Goal: Task Accomplishment & Management: Complete application form

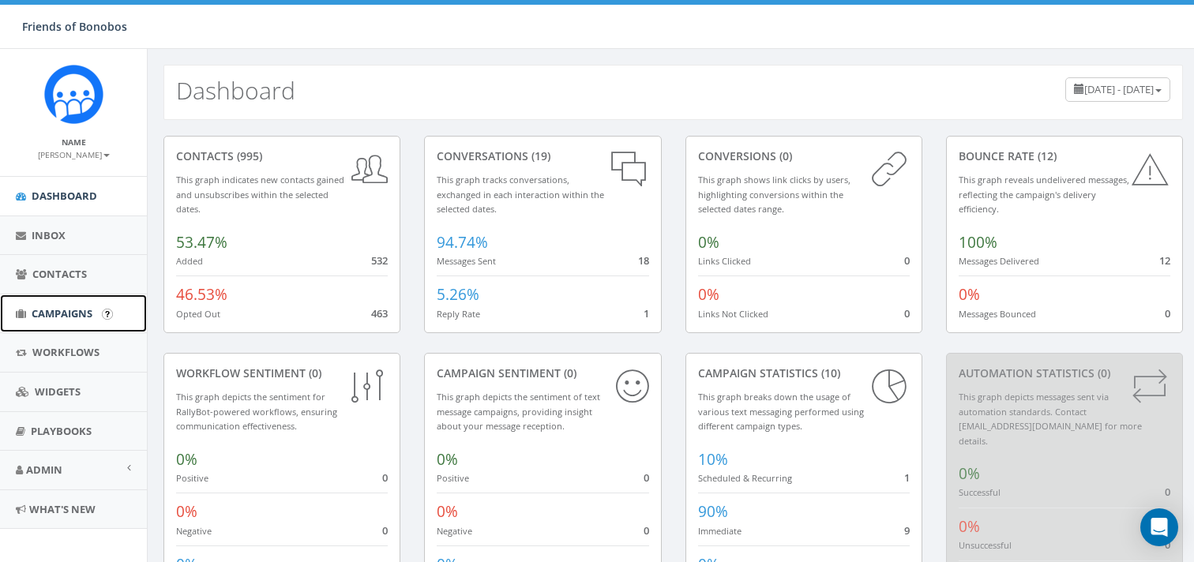
click at [70, 317] on span "Campaigns" at bounding box center [62, 313] width 61 height 14
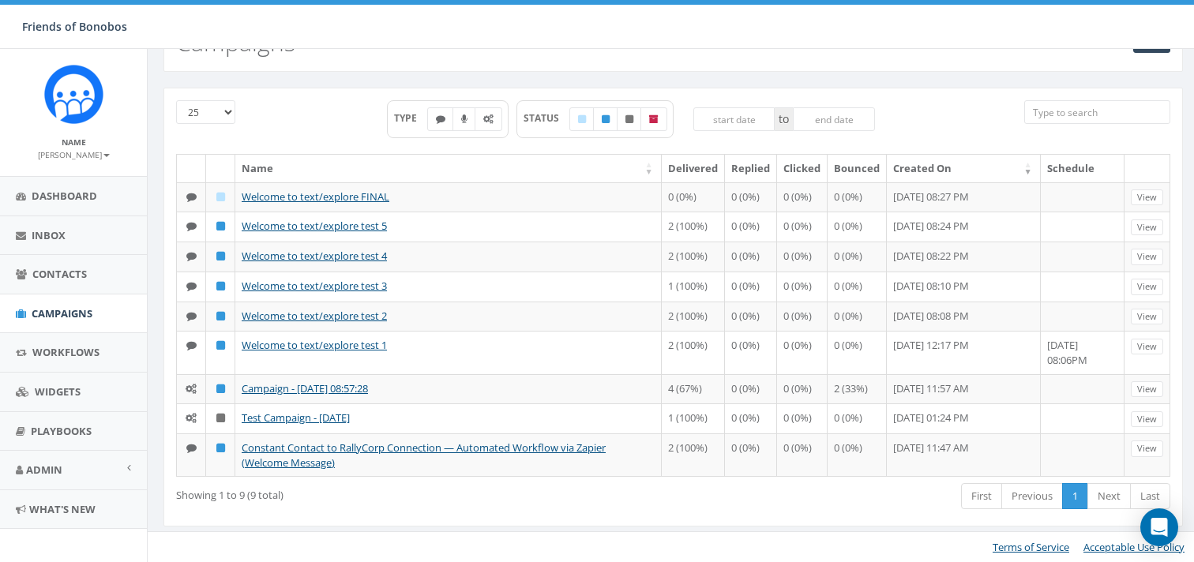
scroll to position [119, 0]
click at [1096, 499] on link "Next" at bounding box center [1108, 496] width 43 height 26
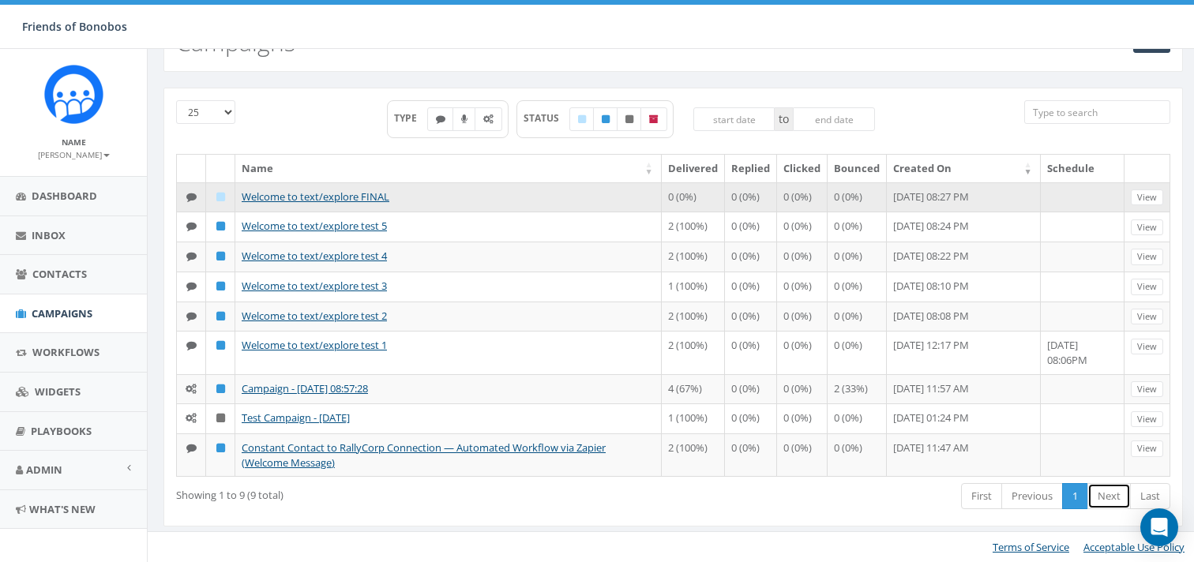
scroll to position [0, 0]
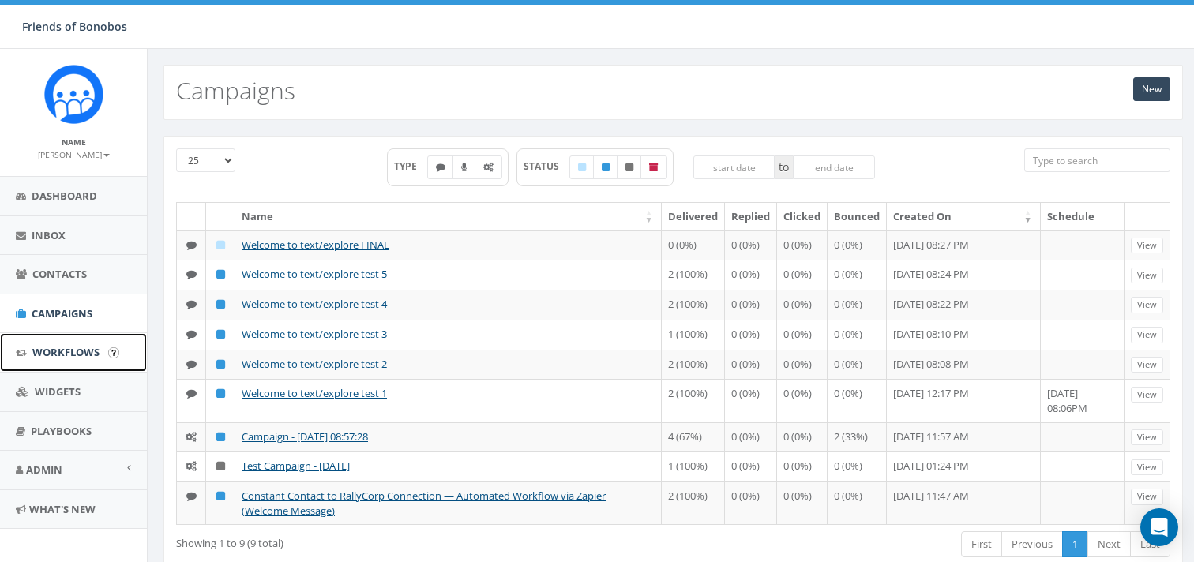
click at [61, 350] on span "Workflows" at bounding box center [65, 352] width 67 height 14
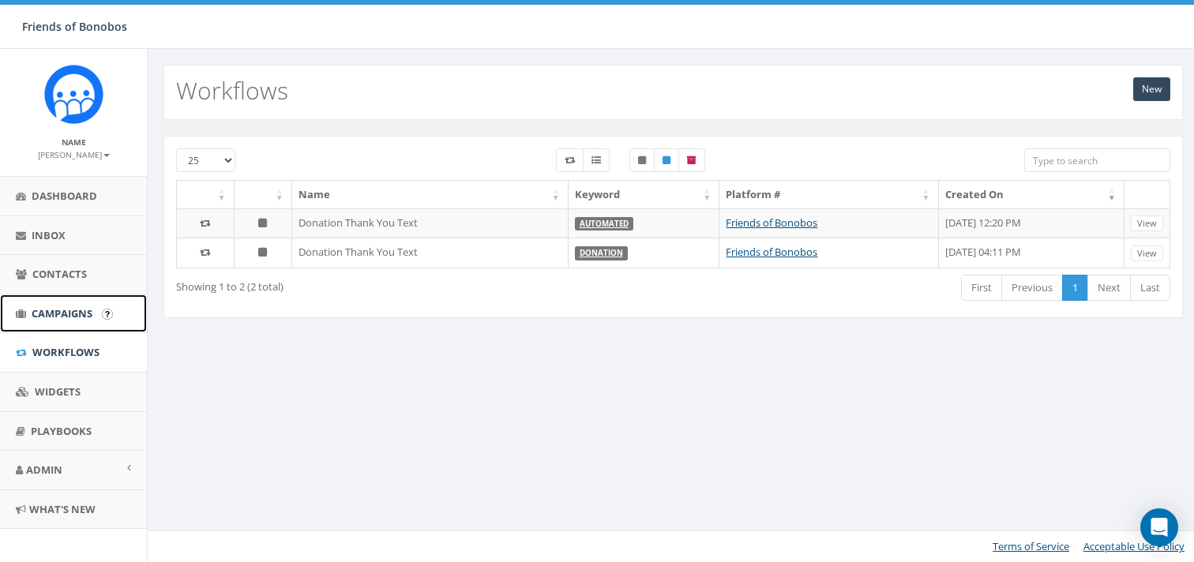
click at [56, 317] on span "Campaigns" at bounding box center [62, 313] width 61 height 14
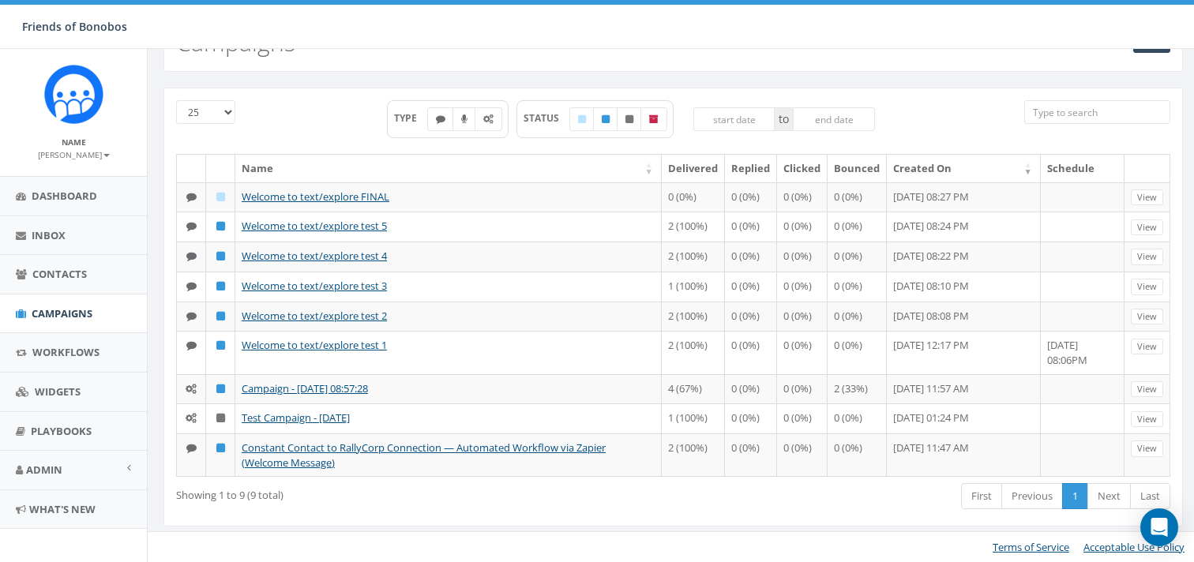
scroll to position [126, 0]
click at [64, 229] on span "Inbox" at bounding box center [49, 235] width 34 height 14
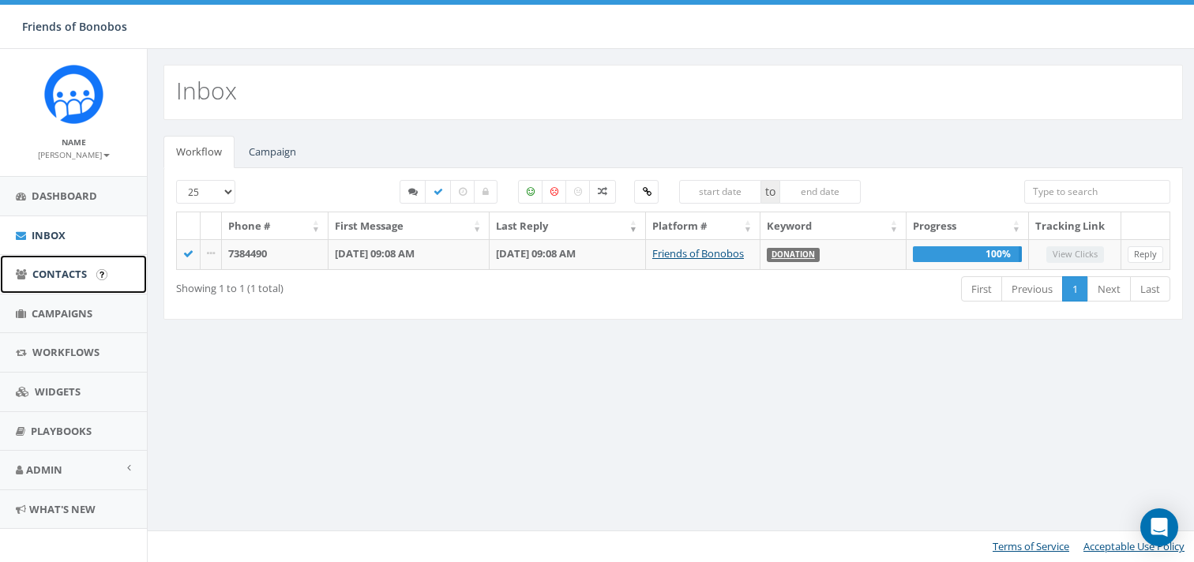
click at [66, 257] on link "Contacts" at bounding box center [73, 274] width 147 height 39
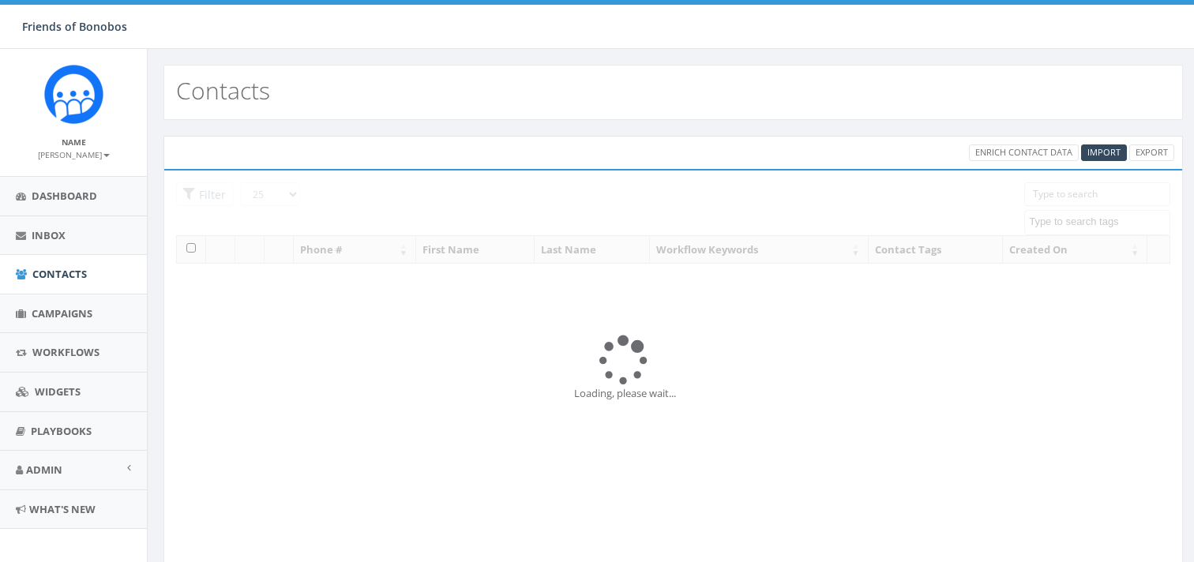
select select
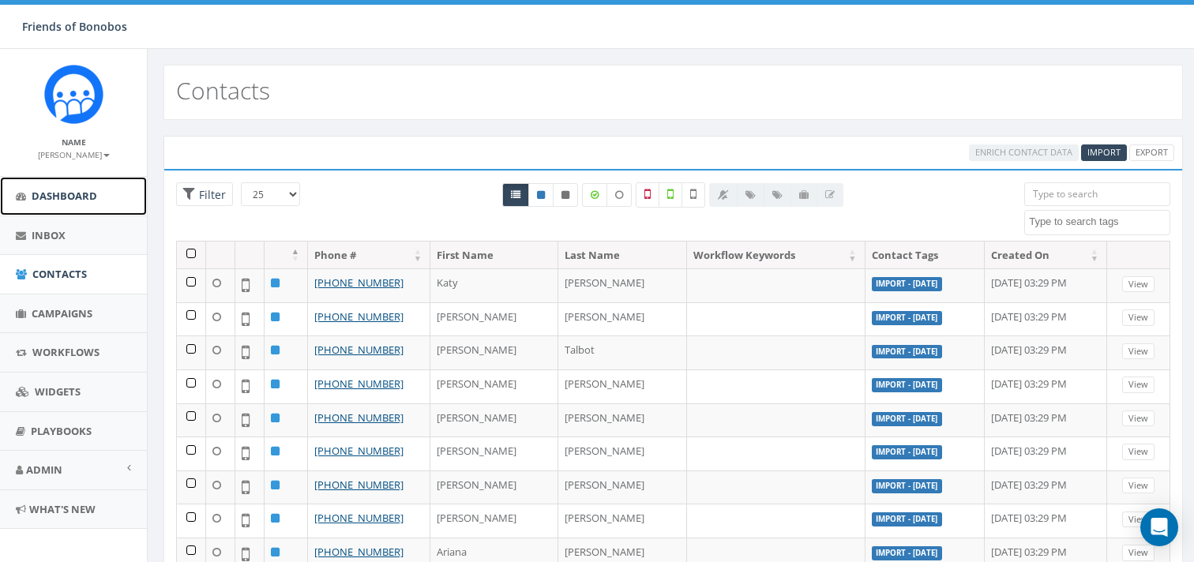
click at [87, 189] on span "Dashboard" at bounding box center [65, 196] width 66 height 14
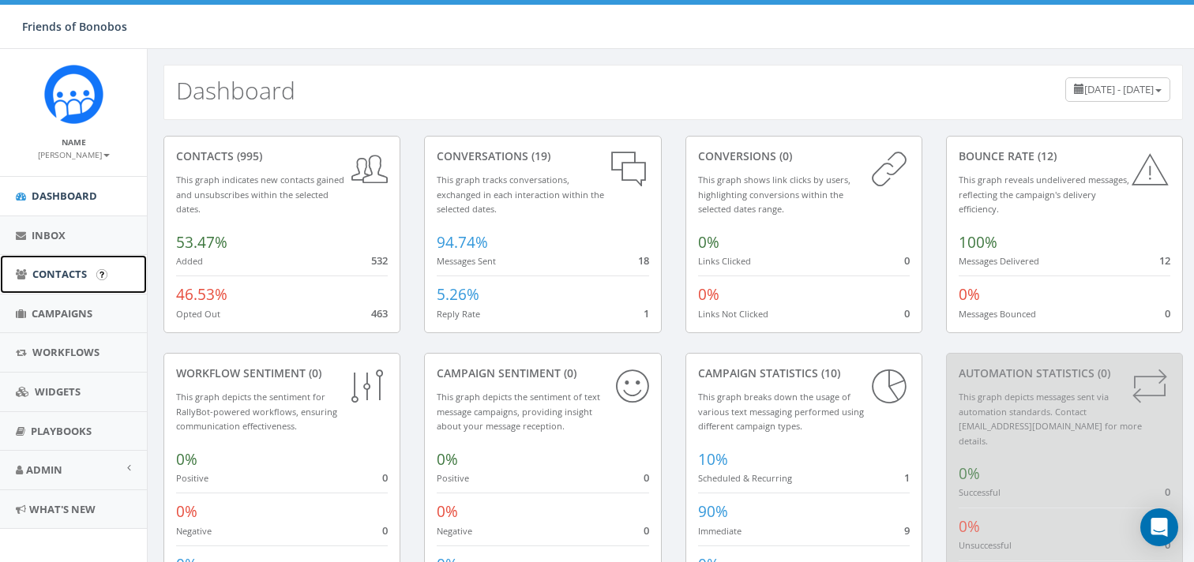
click at [50, 268] on span "Contacts" at bounding box center [59, 274] width 54 height 14
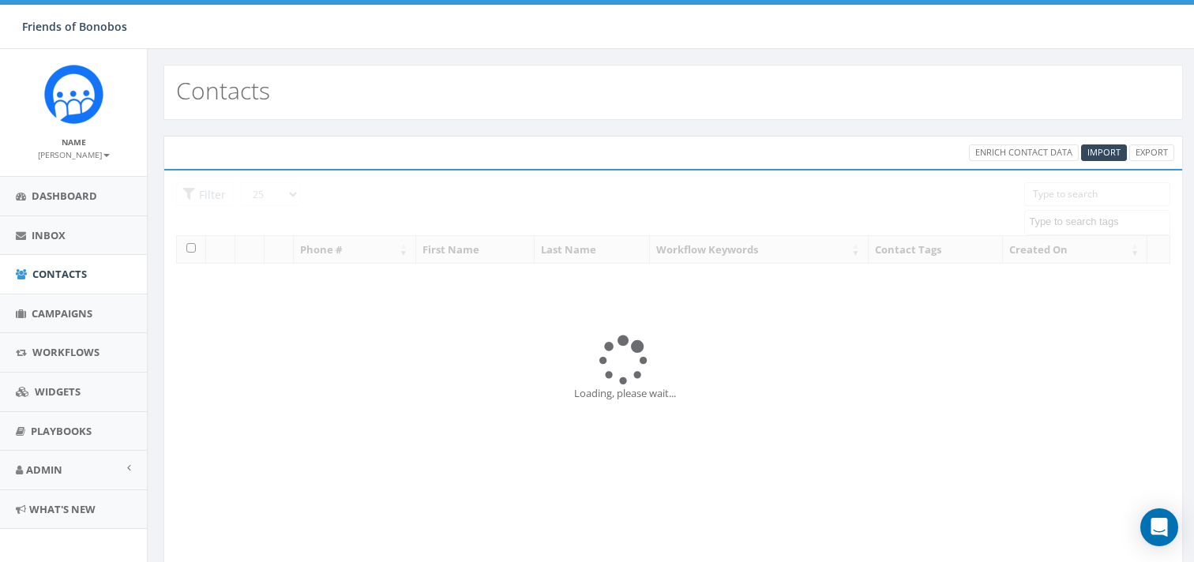
select select
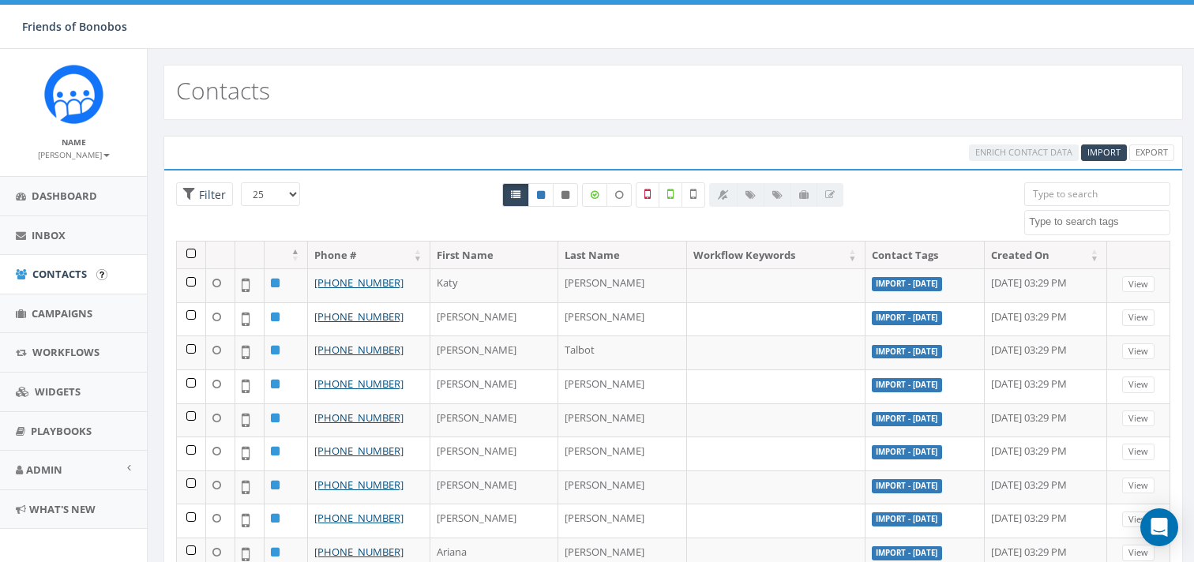
click at [57, 294] on li "Contacts" at bounding box center [73, 274] width 147 height 39
click at [77, 301] on link "Campaigns" at bounding box center [73, 313] width 147 height 39
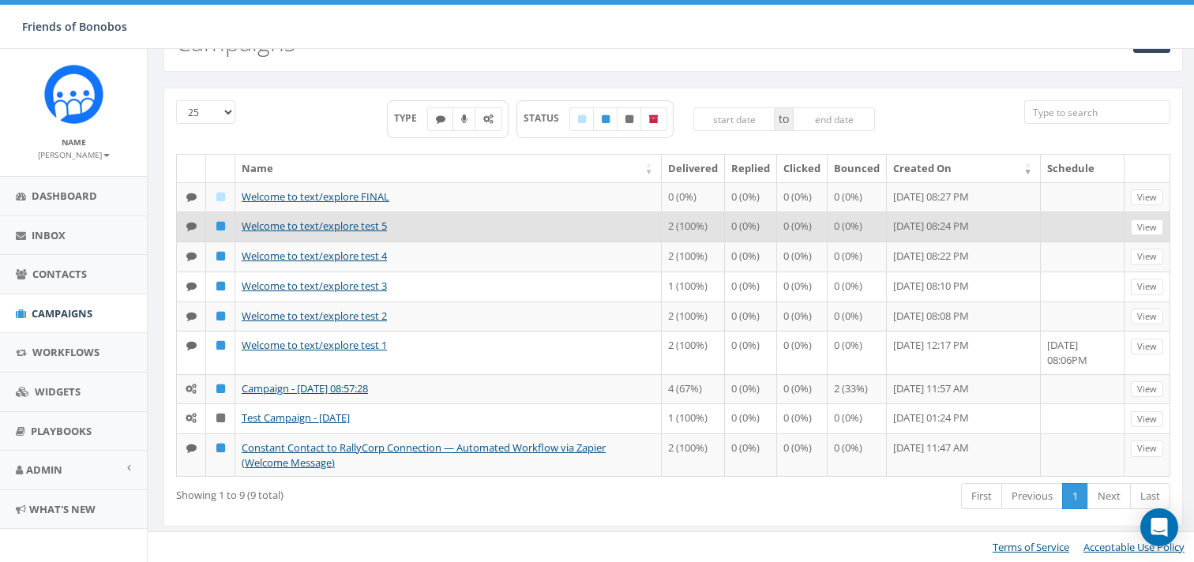
scroll to position [126, 0]
click at [369, 219] on link "Welcome to text/explore test 5" at bounding box center [314, 226] width 145 height 14
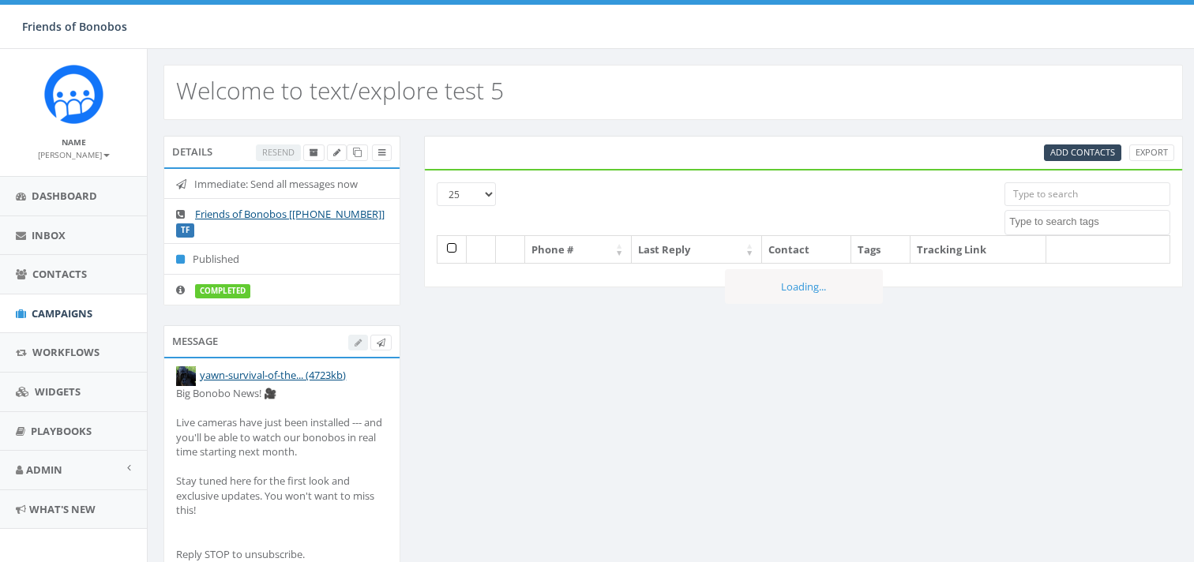
select select
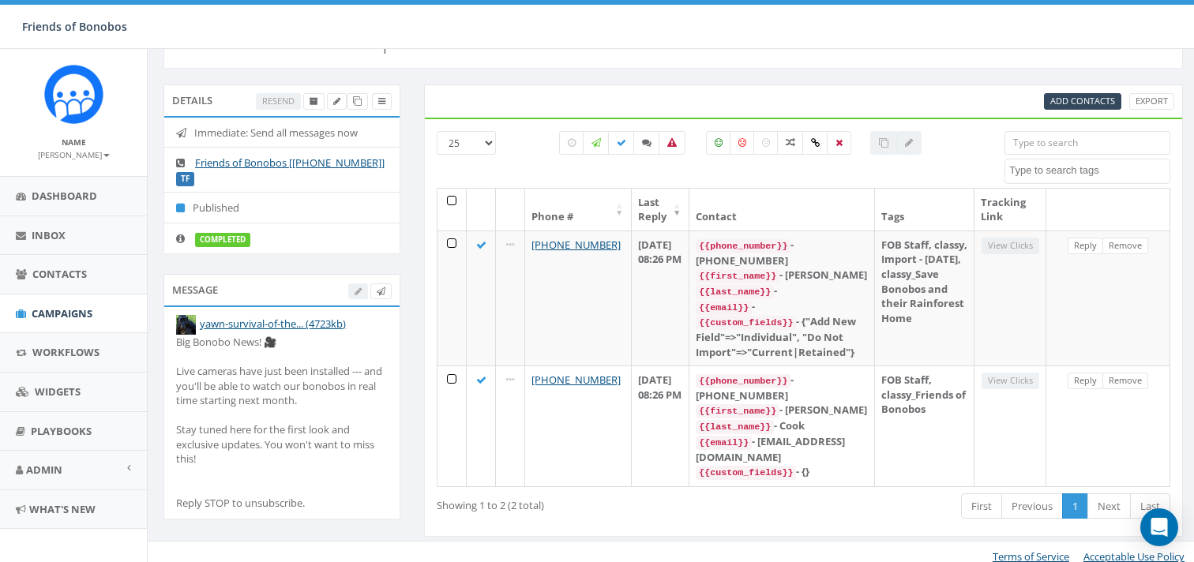
scroll to position [68, 0]
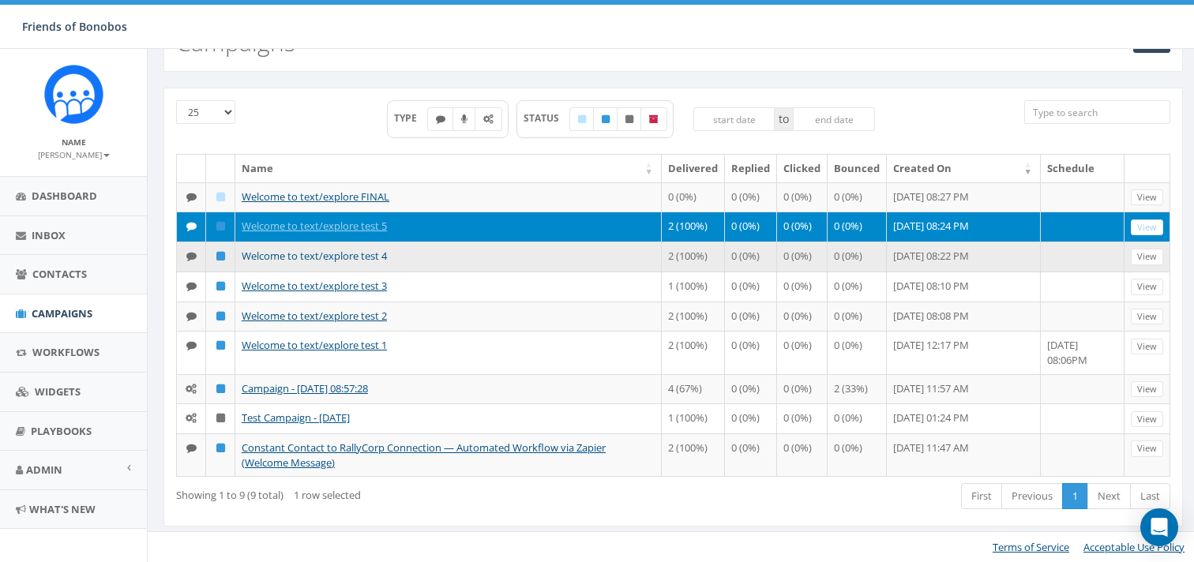
scroll to position [126, 0]
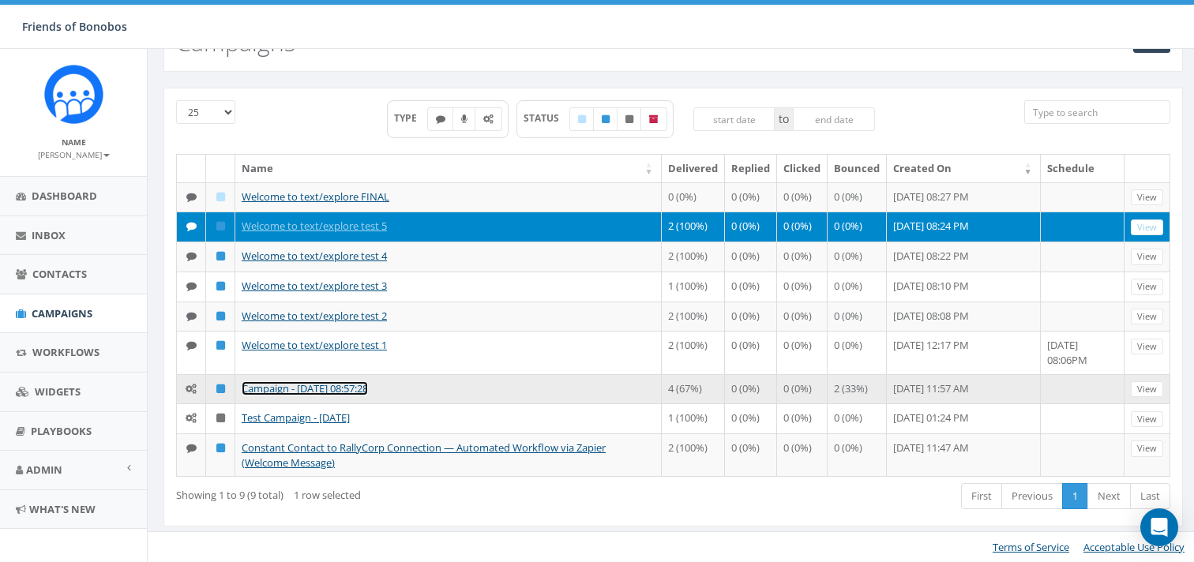
click at [368, 381] on link "Campaign - 09/10/2025, 08:57:28" at bounding box center [305, 388] width 126 height 14
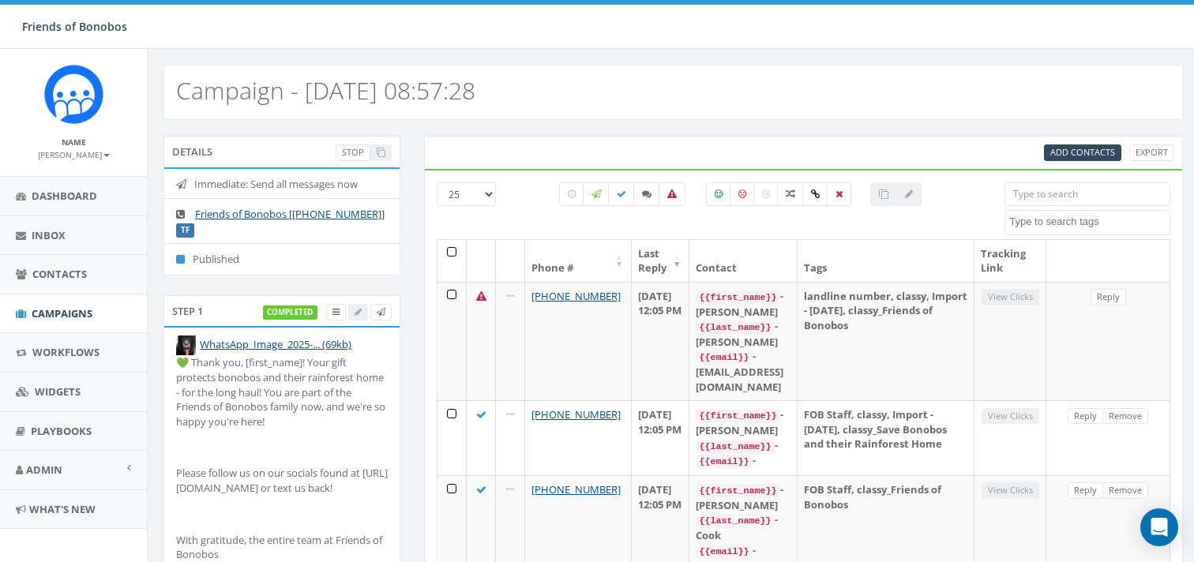
select select
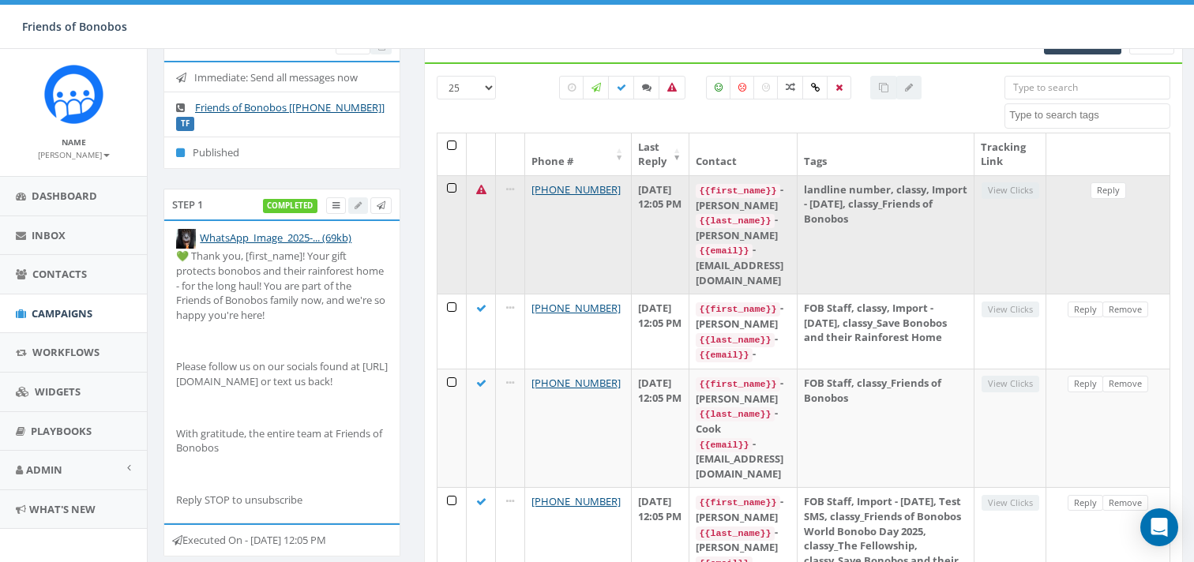
scroll to position [19, 0]
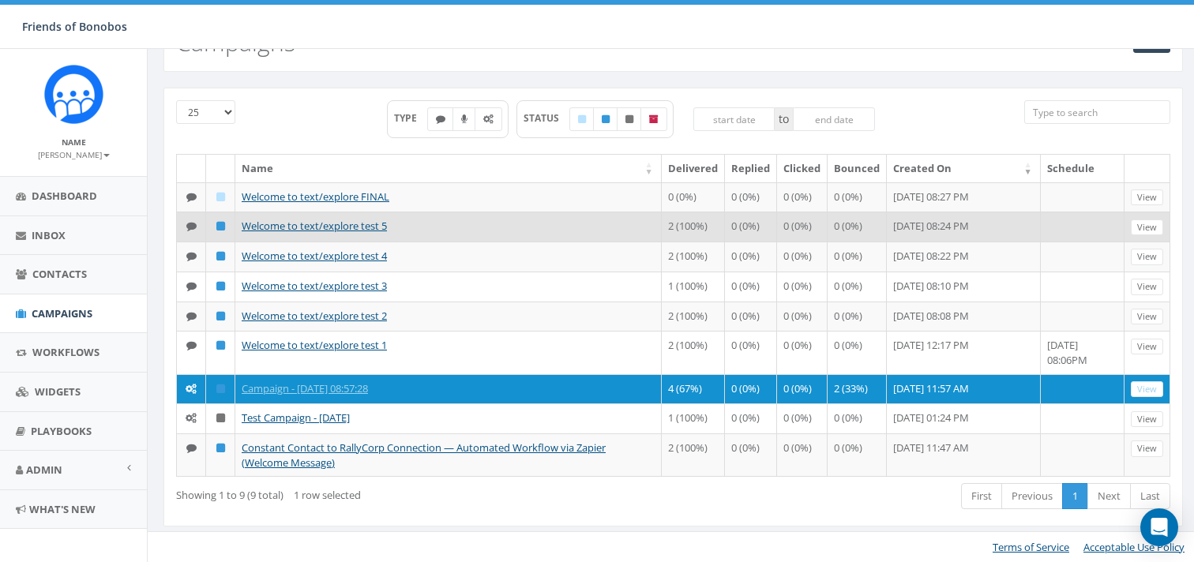
scroll to position [126, 0]
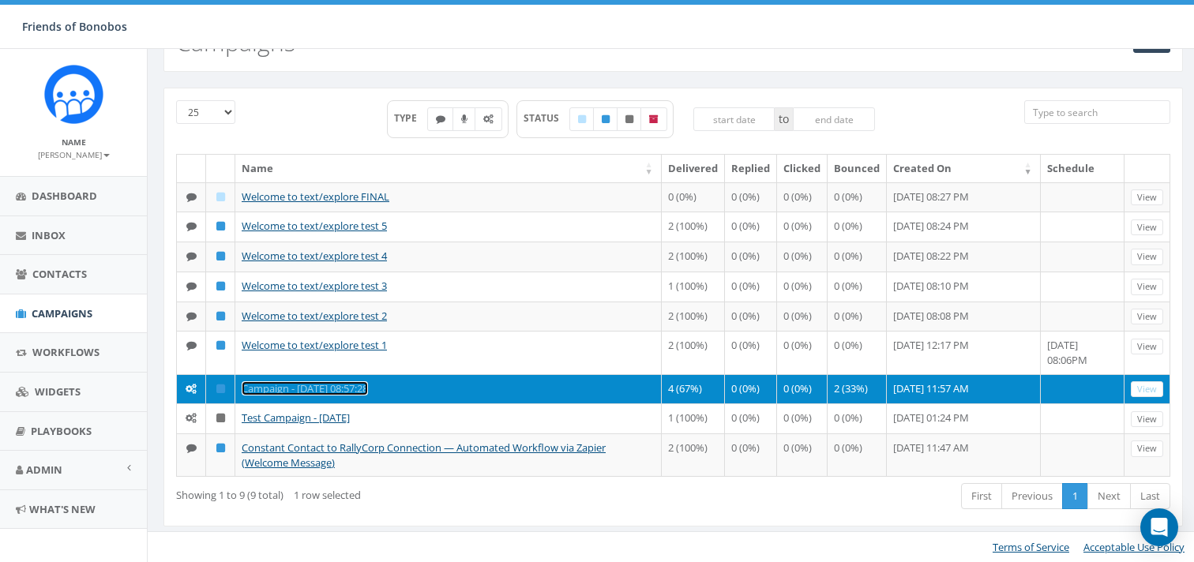
click at [368, 381] on link "Campaign - 09/10/2025, 08:57:28" at bounding box center [305, 388] width 126 height 14
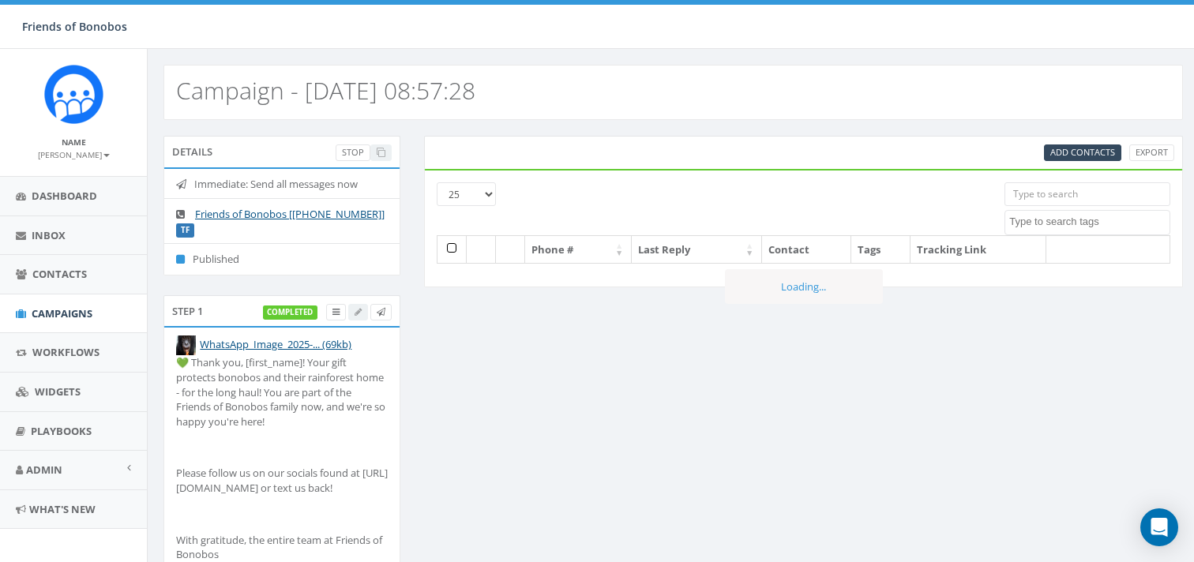
select select
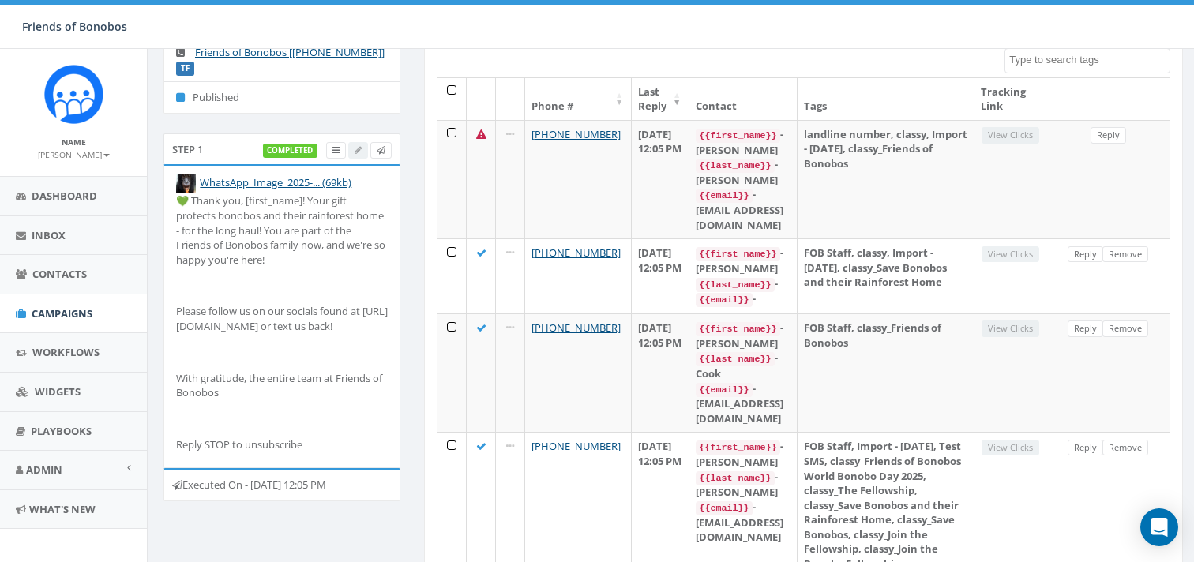
scroll to position [159, 0]
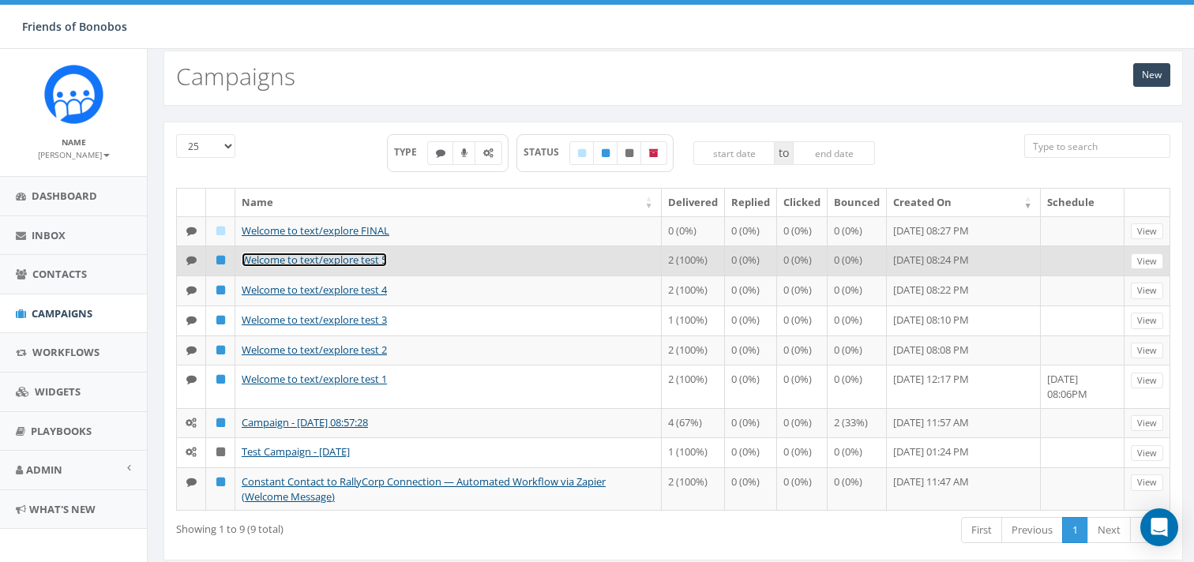
click at [367, 267] on link "Welcome to text/explore test 5" at bounding box center [314, 260] width 145 height 14
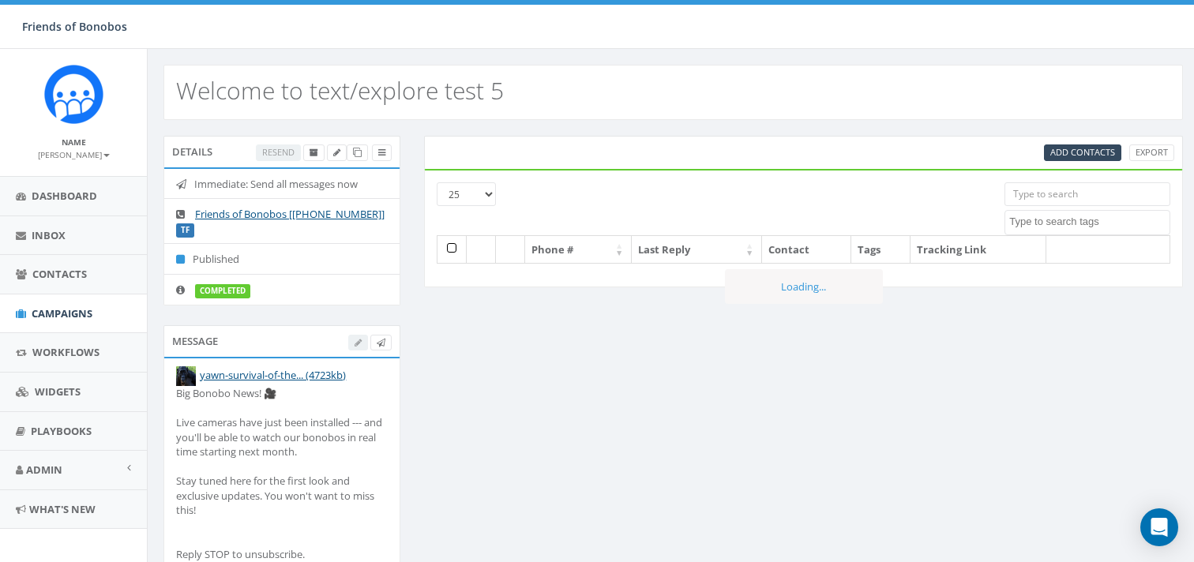
select select
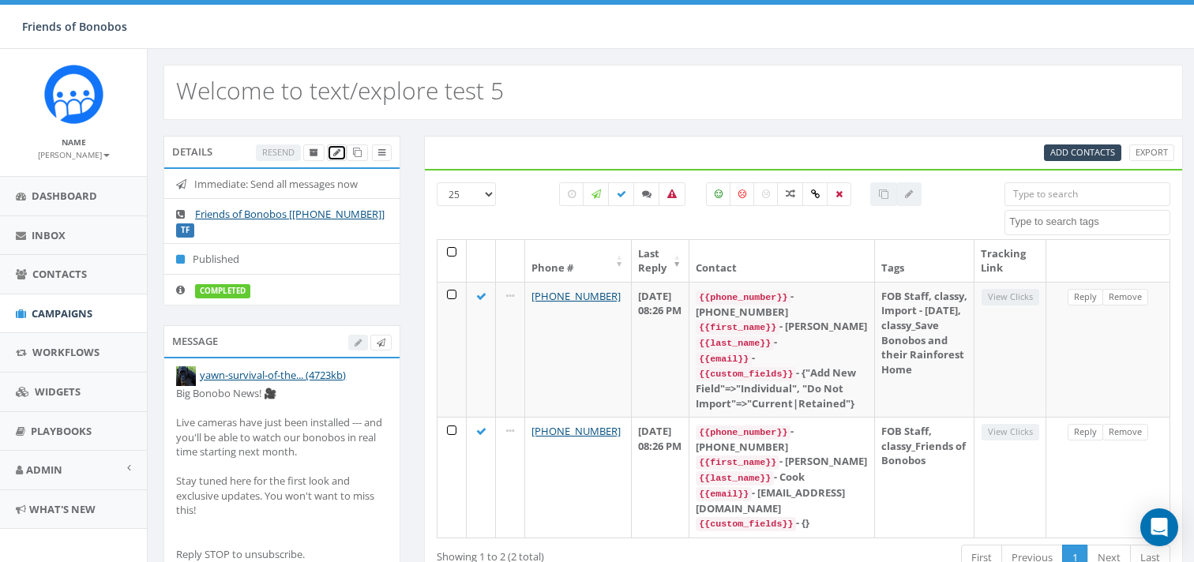
click at [334, 147] on span at bounding box center [336, 152] width 7 height 12
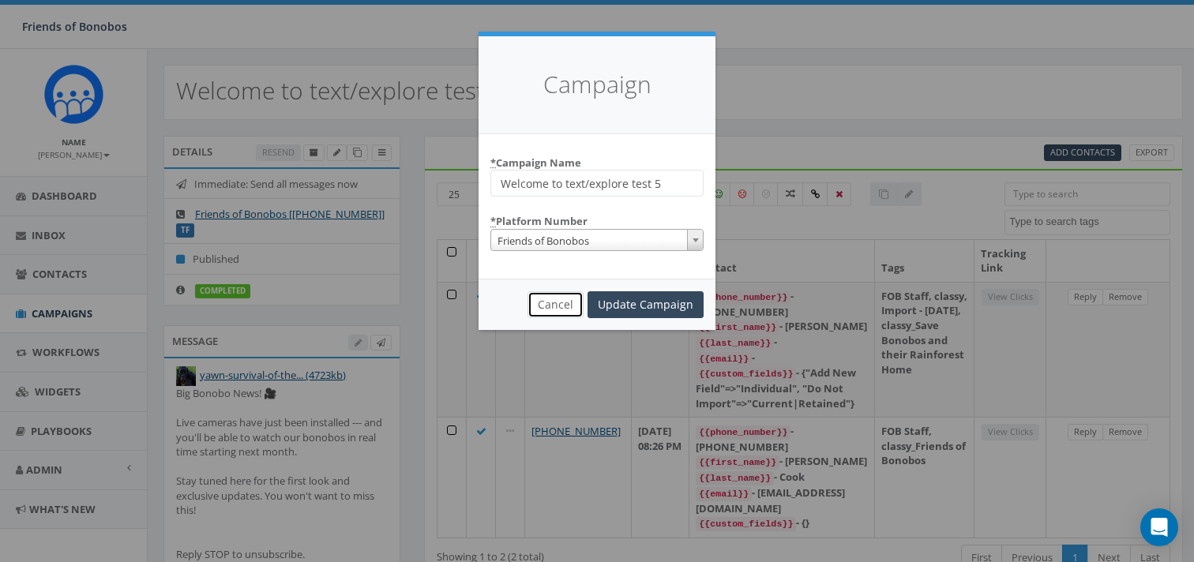
click at [556, 316] on button "Cancel" at bounding box center [555, 304] width 56 height 27
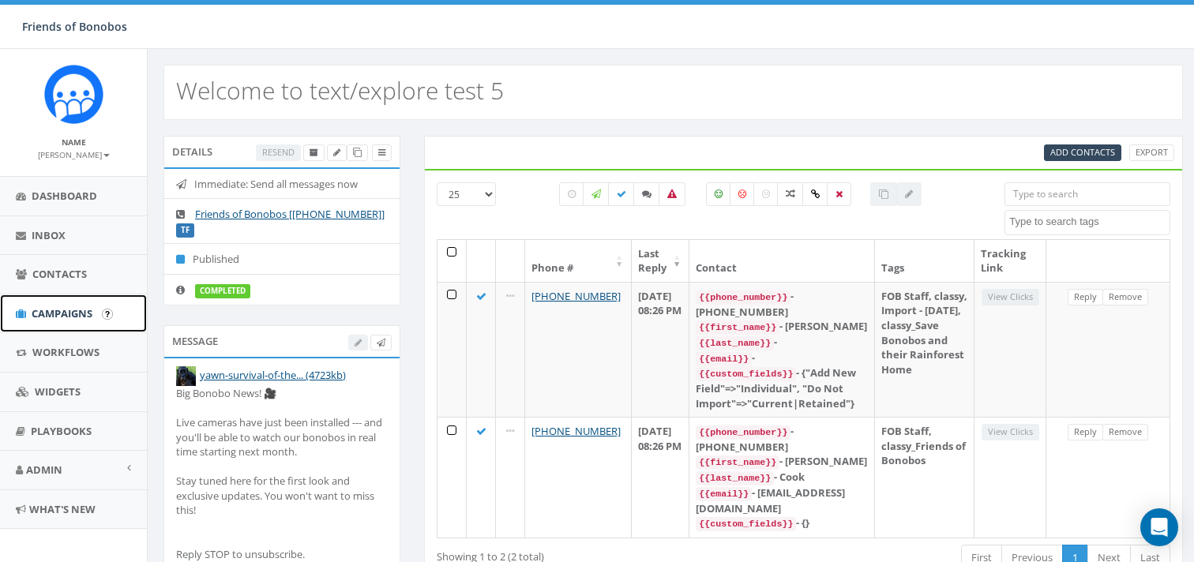
click at [61, 309] on span "Campaigns" at bounding box center [62, 313] width 61 height 14
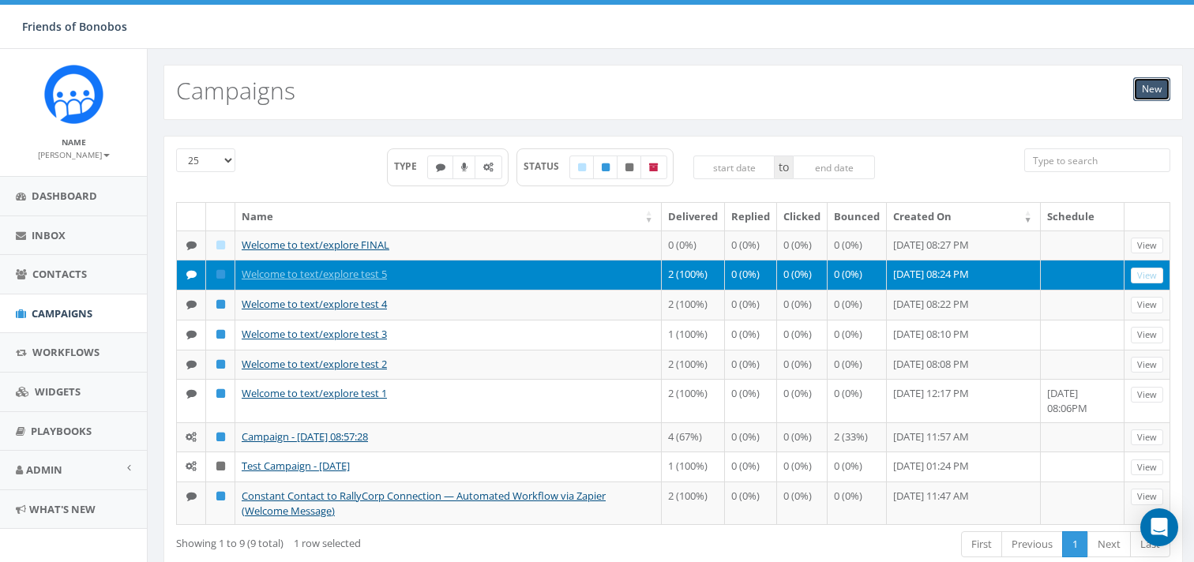
click at [1133, 93] on link "New" at bounding box center [1151, 89] width 37 height 24
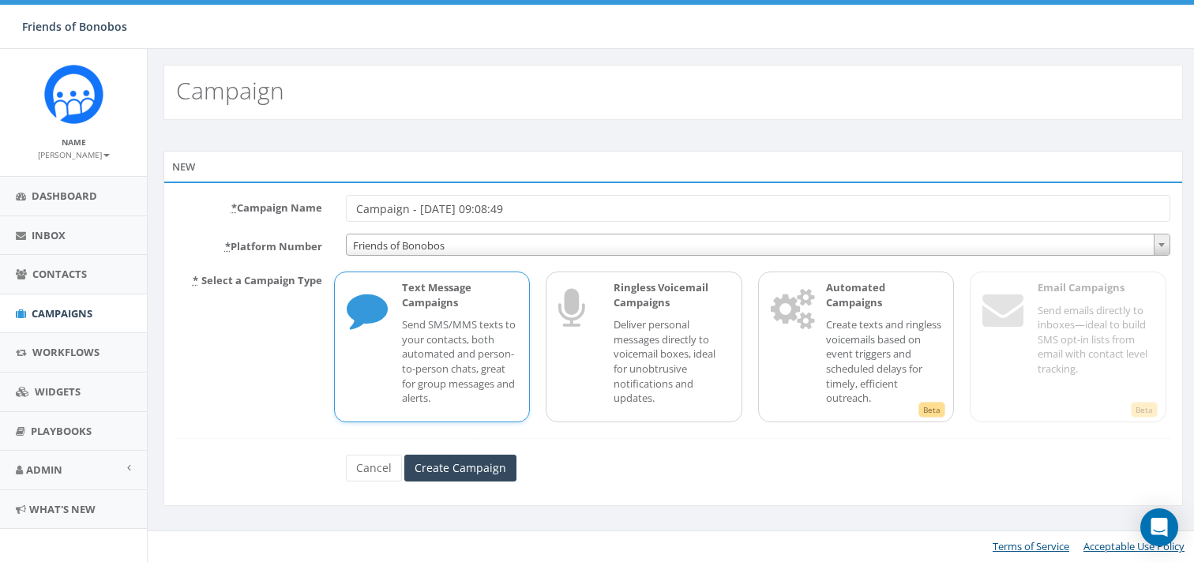
click at [1146, 93] on div "Campaign" at bounding box center [672, 92] width 1019 height 55
click at [447, 463] on input "Create Campaign" at bounding box center [460, 468] width 112 height 27
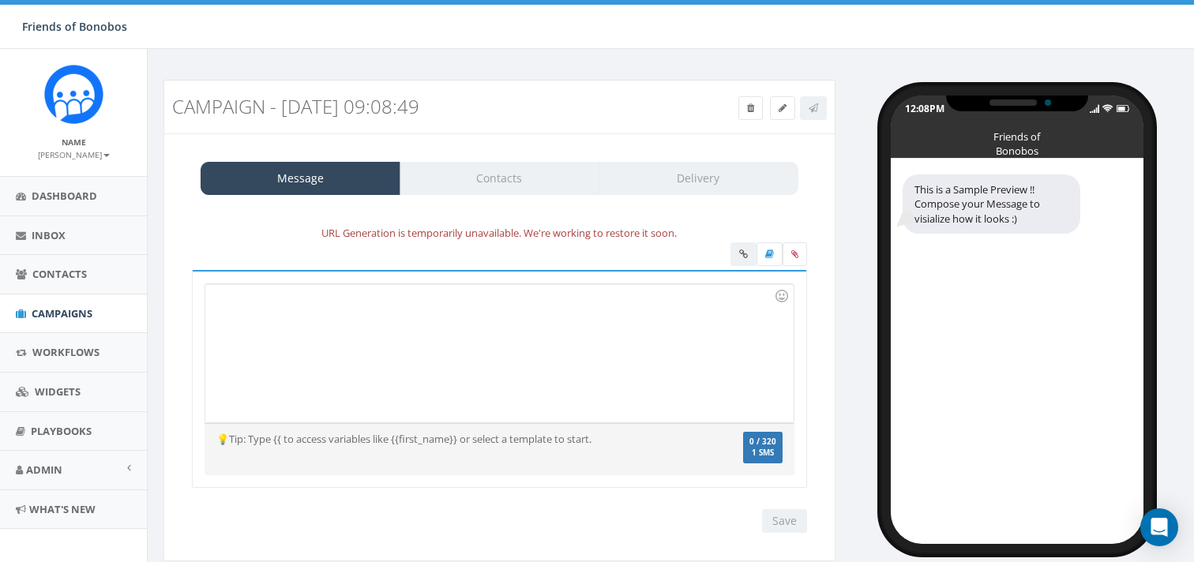
click at [992, 221] on div "This is a Sample Preview !! Compose your Message to visialize how it looks :)" at bounding box center [991, 204] width 178 height 60
click at [630, 316] on div at bounding box center [498, 353] width 587 height 138
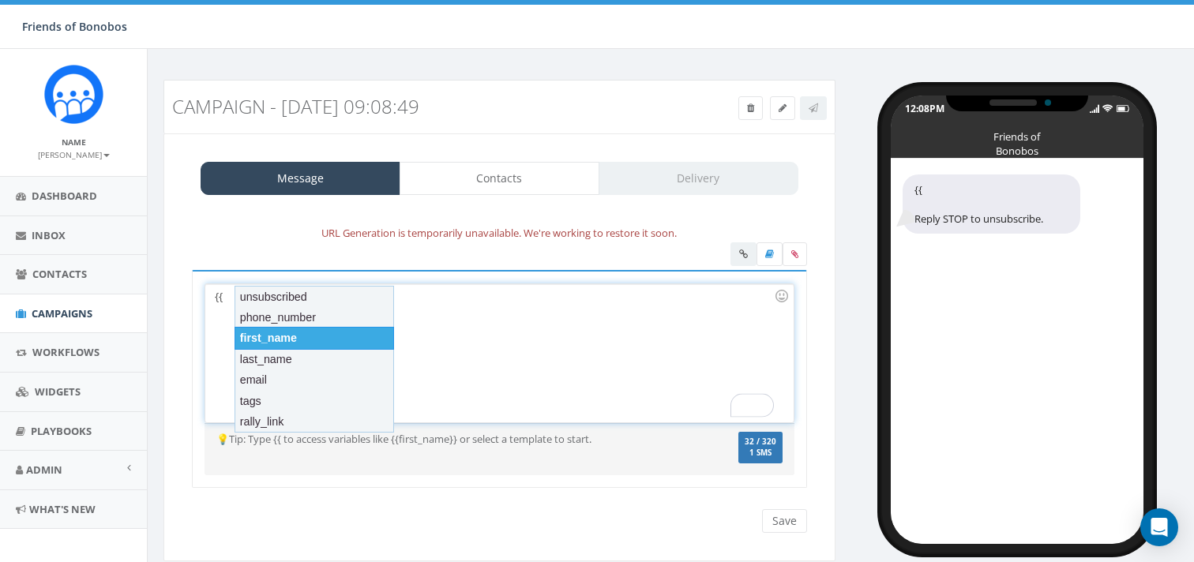
click at [331, 339] on div "first_name" at bounding box center [313, 338] width 159 height 22
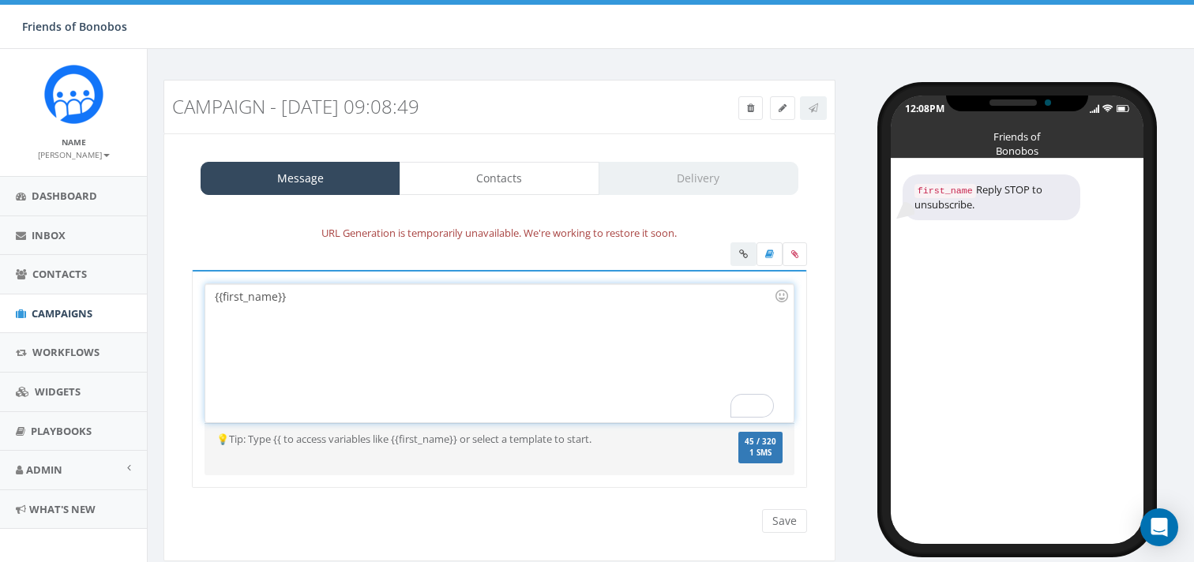
click at [313, 294] on div "{{first_name}}" at bounding box center [498, 353] width 587 height 138
click at [748, 111] on icon at bounding box center [750, 107] width 7 height 9
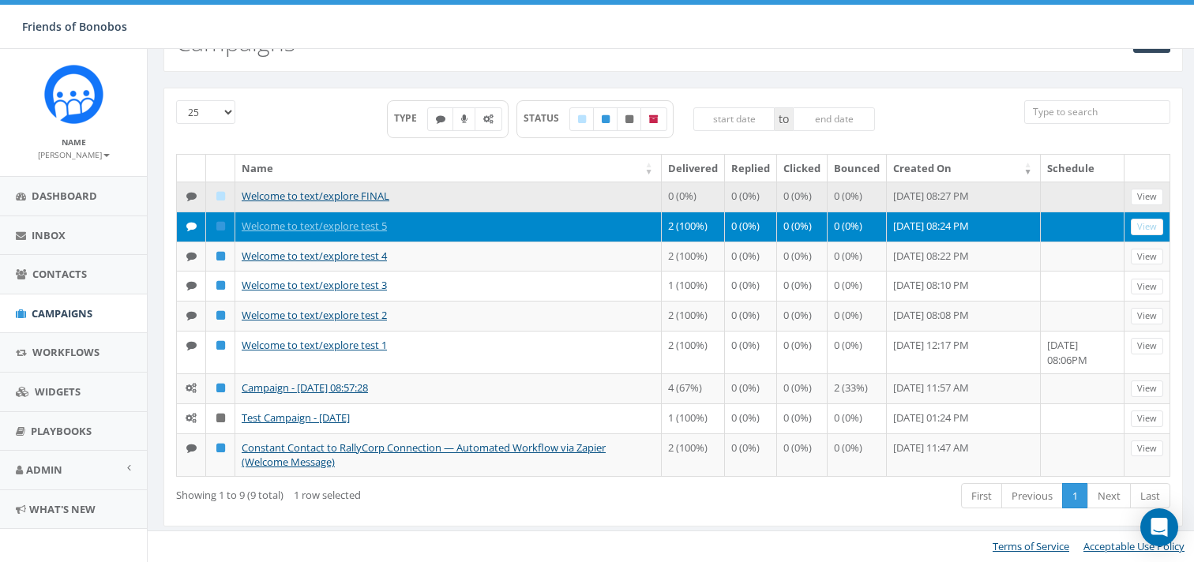
scroll to position [165, 0]
click at [371, 189] on link "Welcome to text/explore FINAL" at bounding box center [316, 196] width 148 height 14
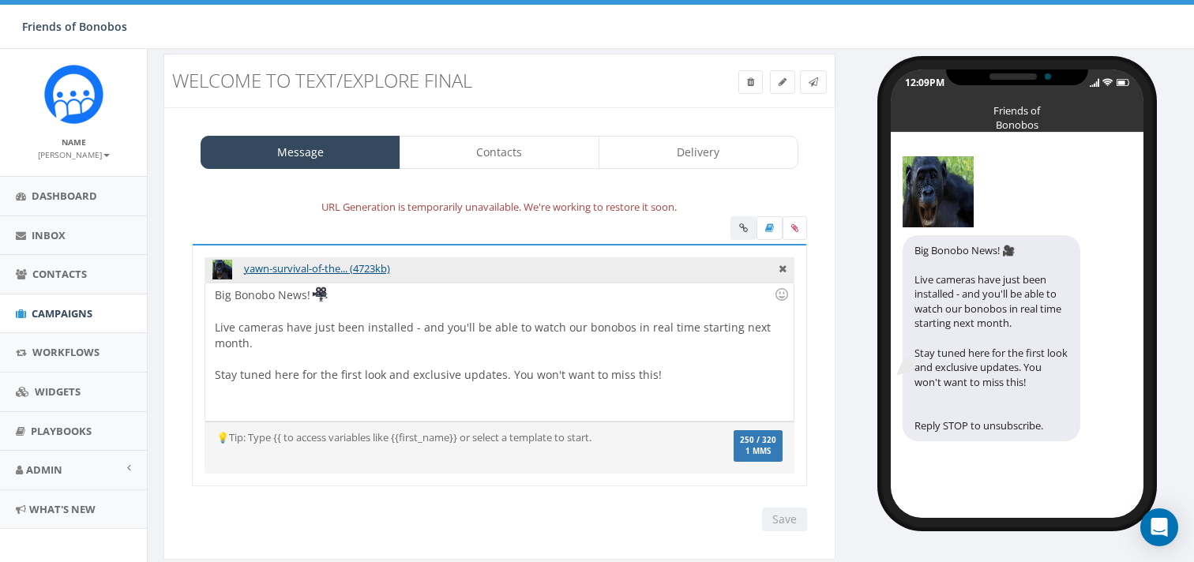
scroll to position [24, 0]
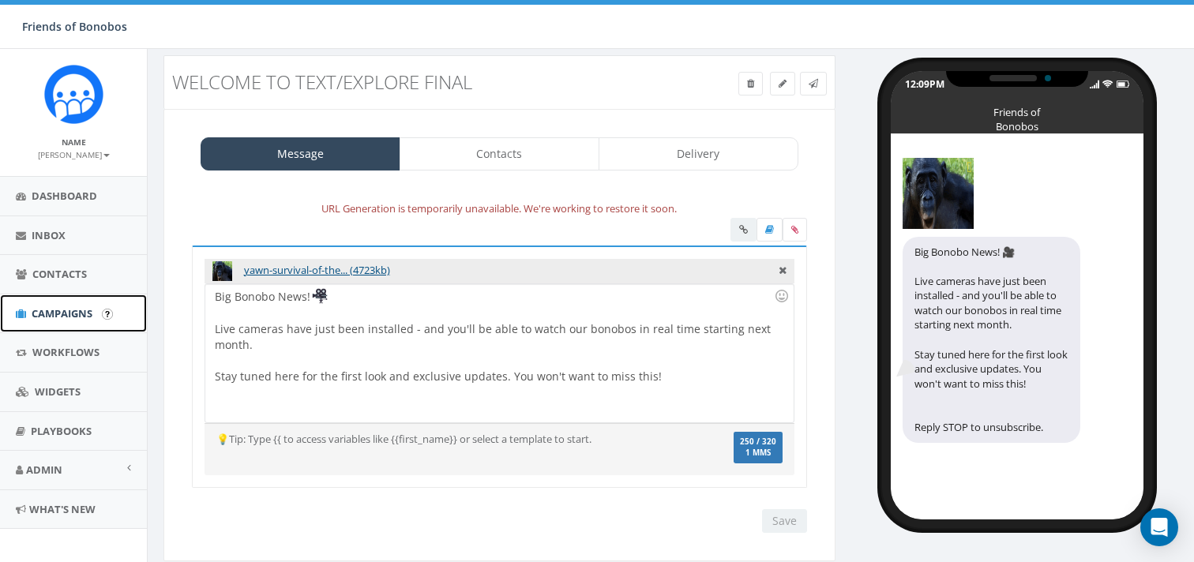
click at [58, 318] on span "Campaigns" at bounding box center [62, 313] width 61 height 14
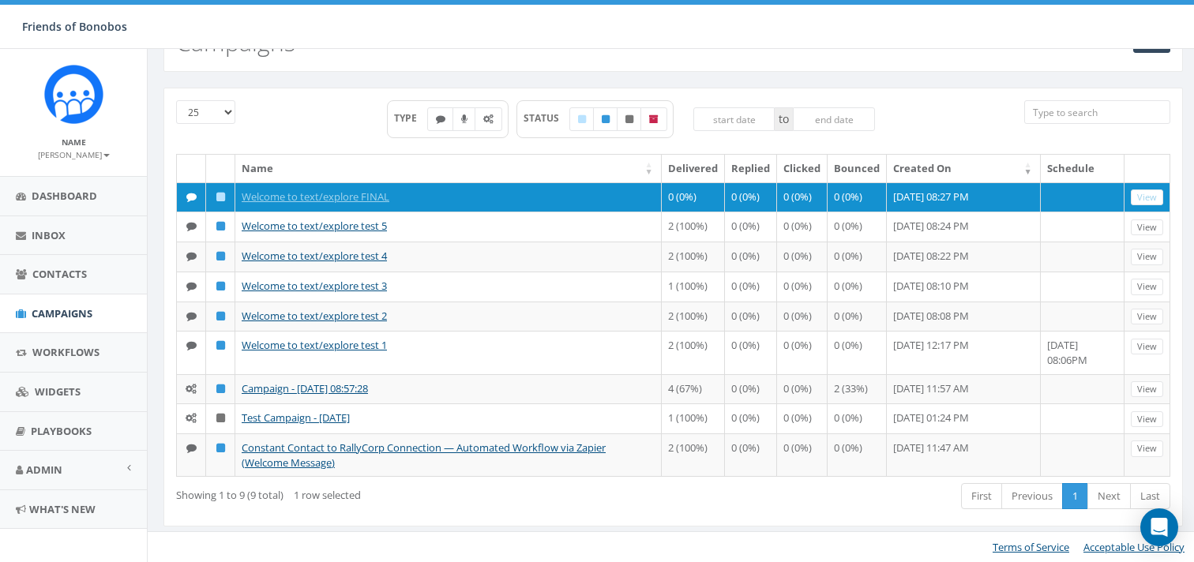
scroll to position [126, 0]
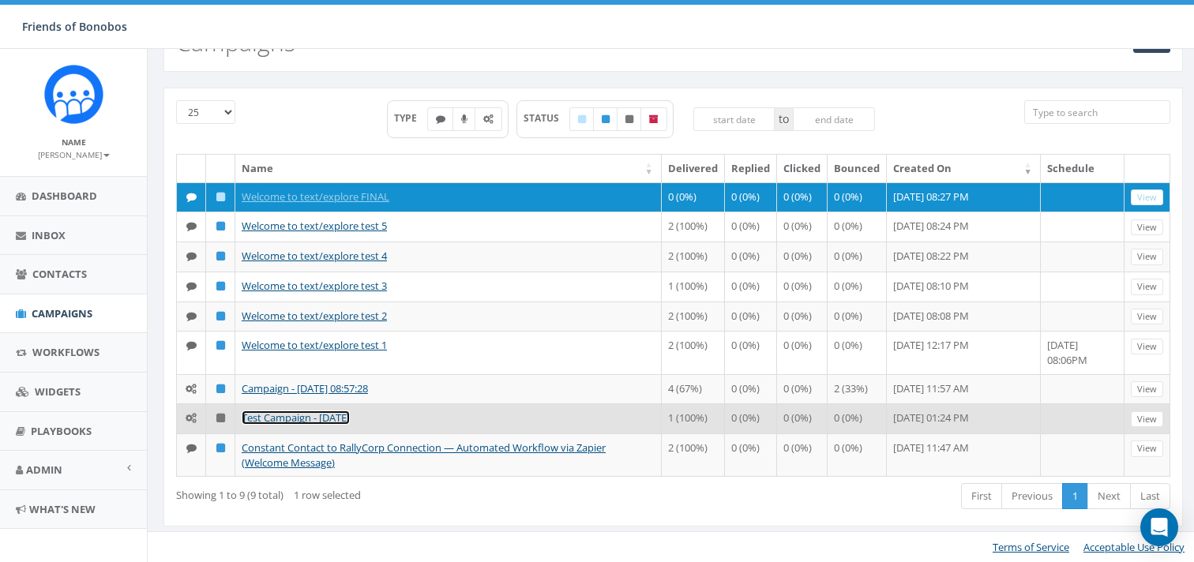
click at [350, 418] on link "Test Campaign - [DATE]" at bounding box center [296, 417] width 108 height 14
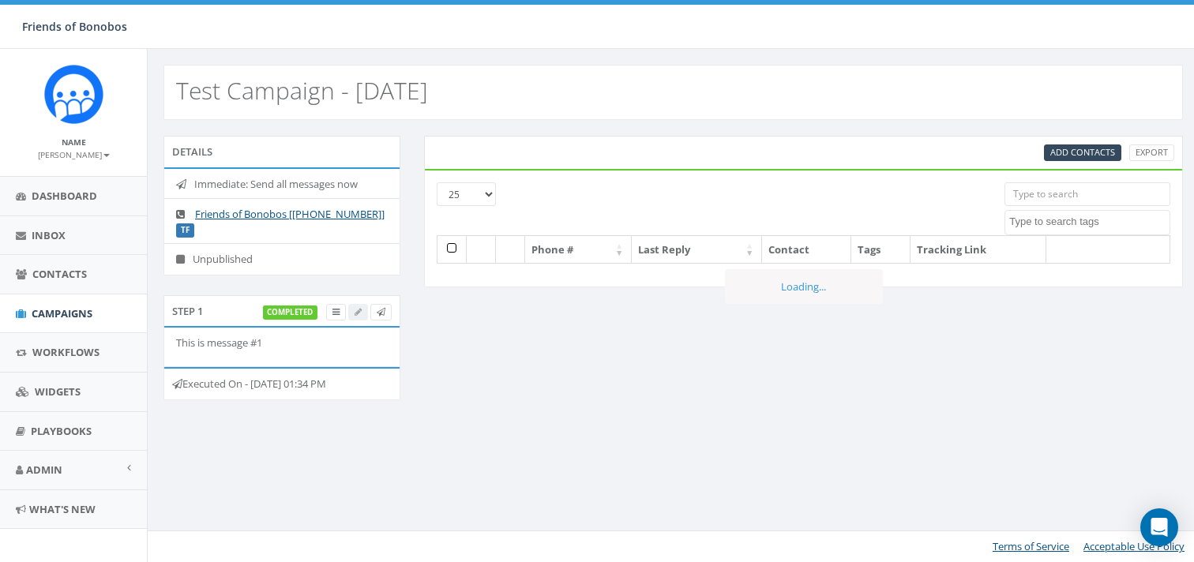
select select
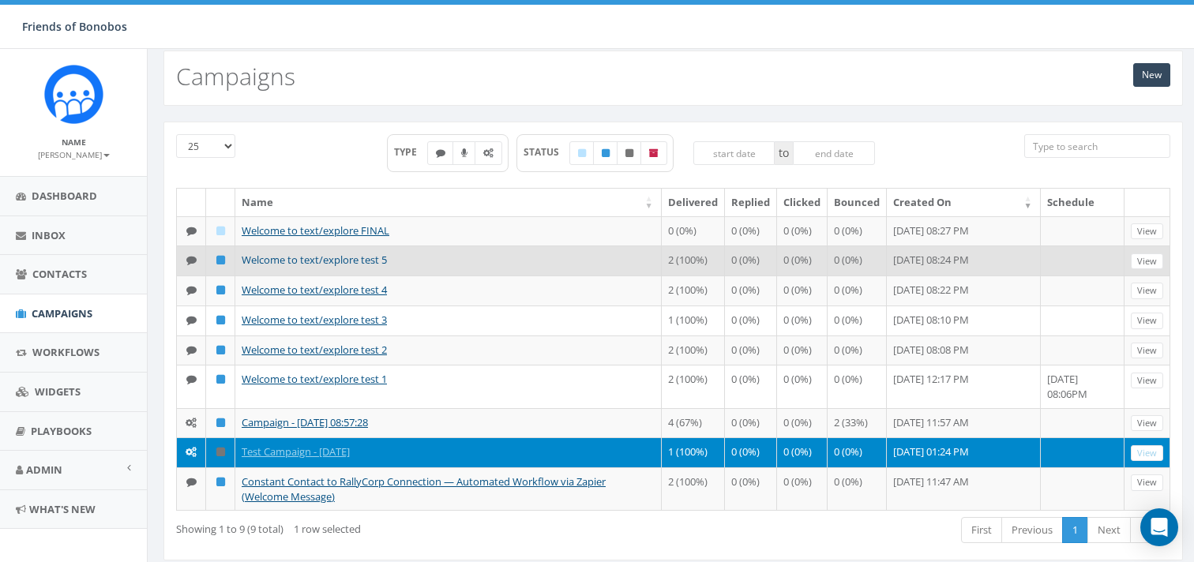
scroll to position [126, 0]
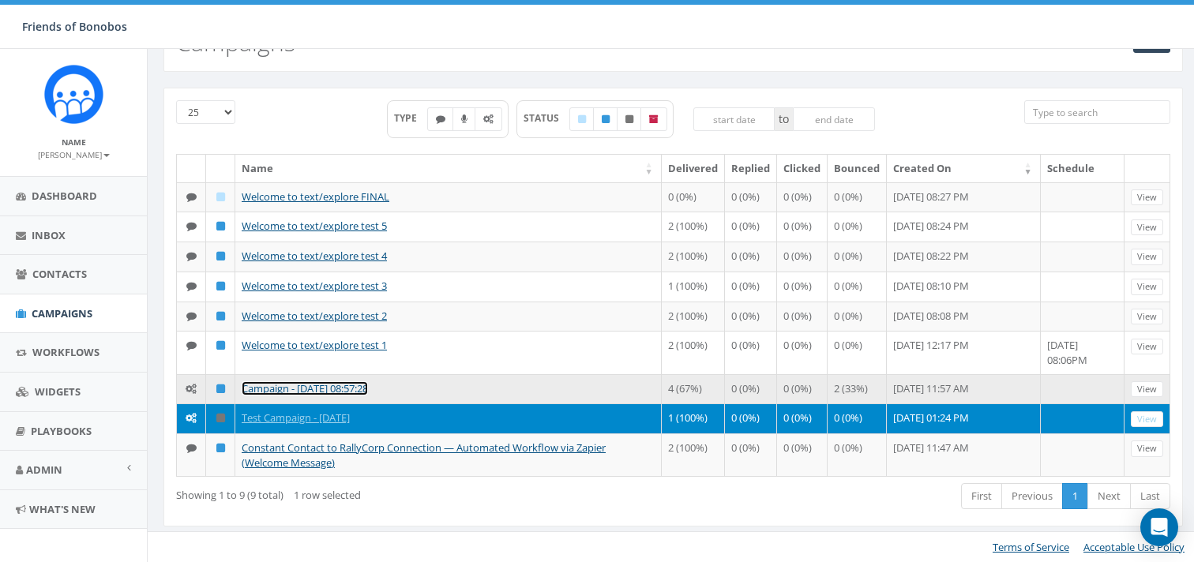
click at [350, 381] on link "Campaign - [DATE] 08:57:28" at bounding box center [305, 388] width 126 height 14
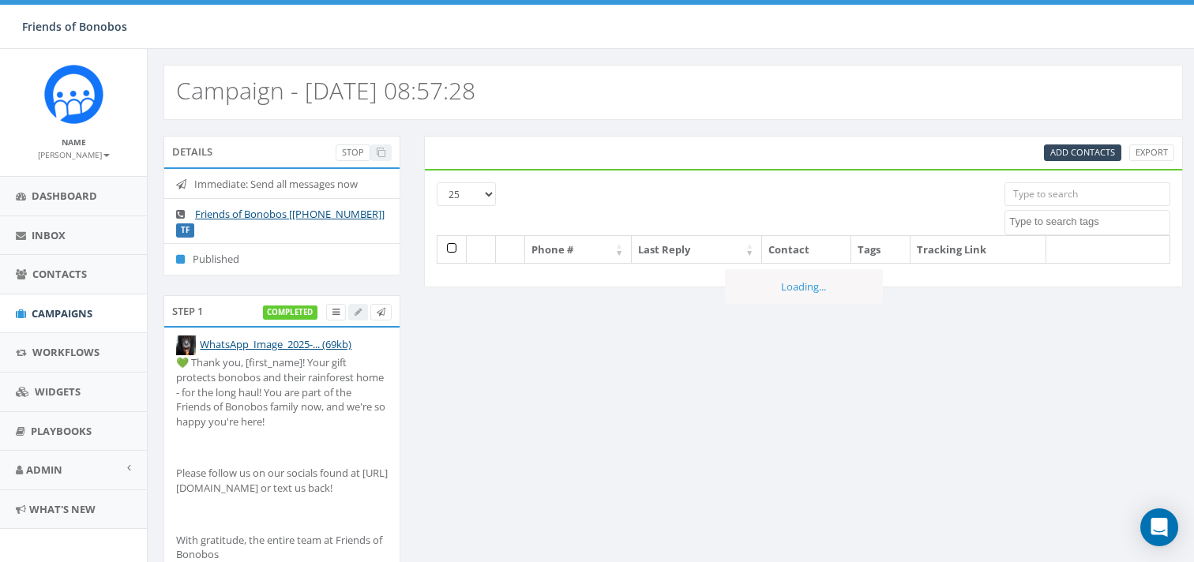
select select
